Goal: Complete application form

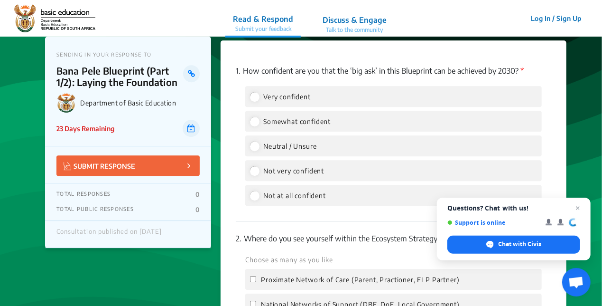
scroll to position [1353, 0]
click at [260, 90] on label "Very confident" at bounding box center [280, 95] width 61 height 11
click at [259, 92] on input "Very confident" at bounding box center [254, 96] width 9 height 9
radio input "true"
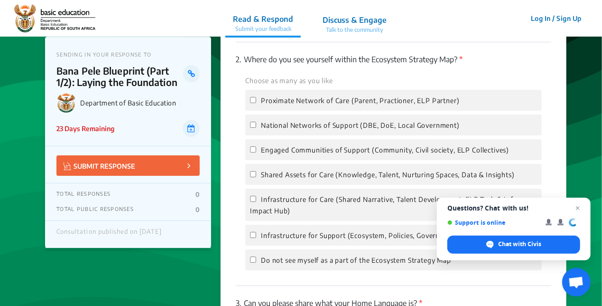
scroll to position [1532, 0]
click at [256, 121] on input "National Networks of Support (DBE, DoE, Local Government)" at bounding box center [253, 124] width 6 height 6
checkbox input "true"
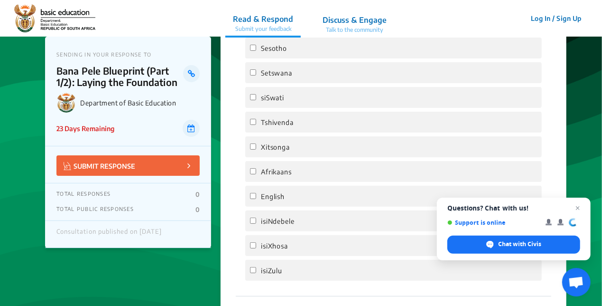
scroll to position [1855, 0]
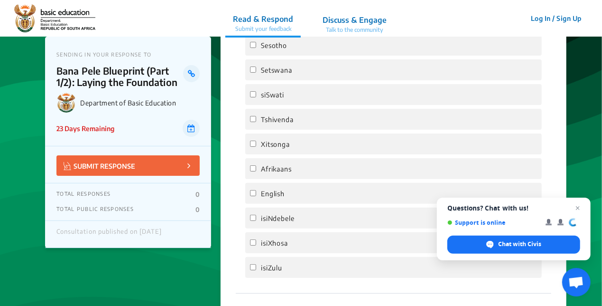
click at [288, 239] on span "isiXhosa" at bounding box center [274, 243] width 27 height 8
click at [256, 239] on input "isiXhosa" at bounding box center [253, 242] width 6 height 6
checkbox input "true"
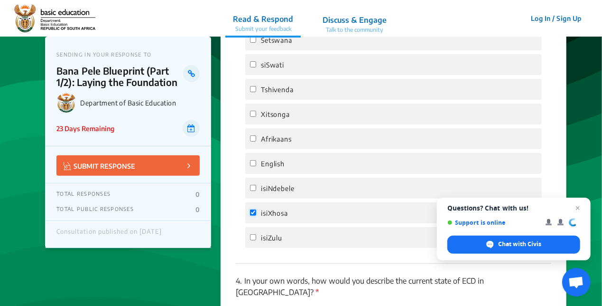
scroll to position [1890, 0]
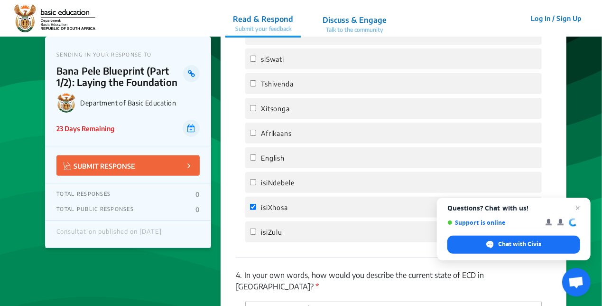
click at [324, 225] on div "isiZulu" at bounding box center [393, 231] width 297 height 21
click at [292, 221] on div "isiZulu" at bounding box center [393, 231] width 297 height 21
click at [264, 228] on span "isiZulu" at bounding box center [271, 232] width 21 height 8
click at [256, 228] on input "isiZulu" at bounding box center [253, 231] width 6 height 6
checkbox input "true"
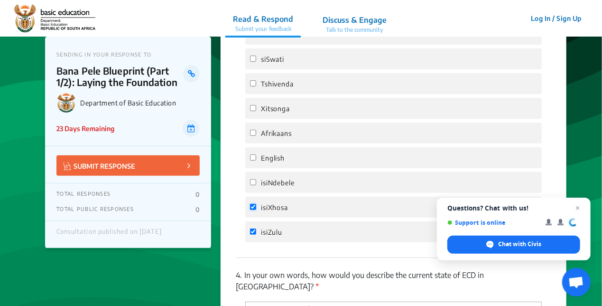
click at [256, 204] on input "isiXhosa" at bounding box center [253, 207] width 6 height 6
checkbox input "false"
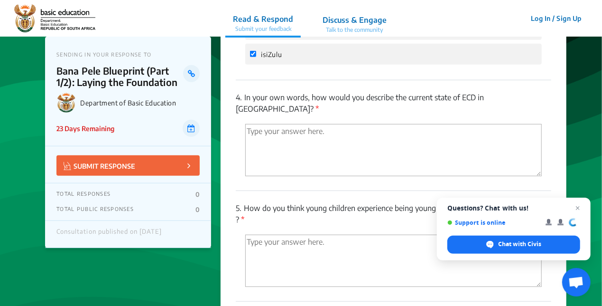
scroll to position [2068, 0]
click at [427, 124] on textarea "'Type your answer here.' | translate" at bounding box center [393, 150] width 297 height 52
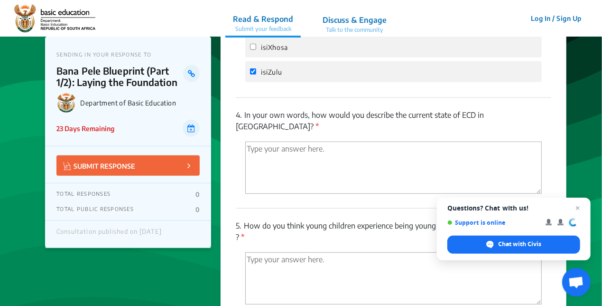
scroll to position [2050, 0]
